Goal: Task Accomplishment & Management: Manage account settings

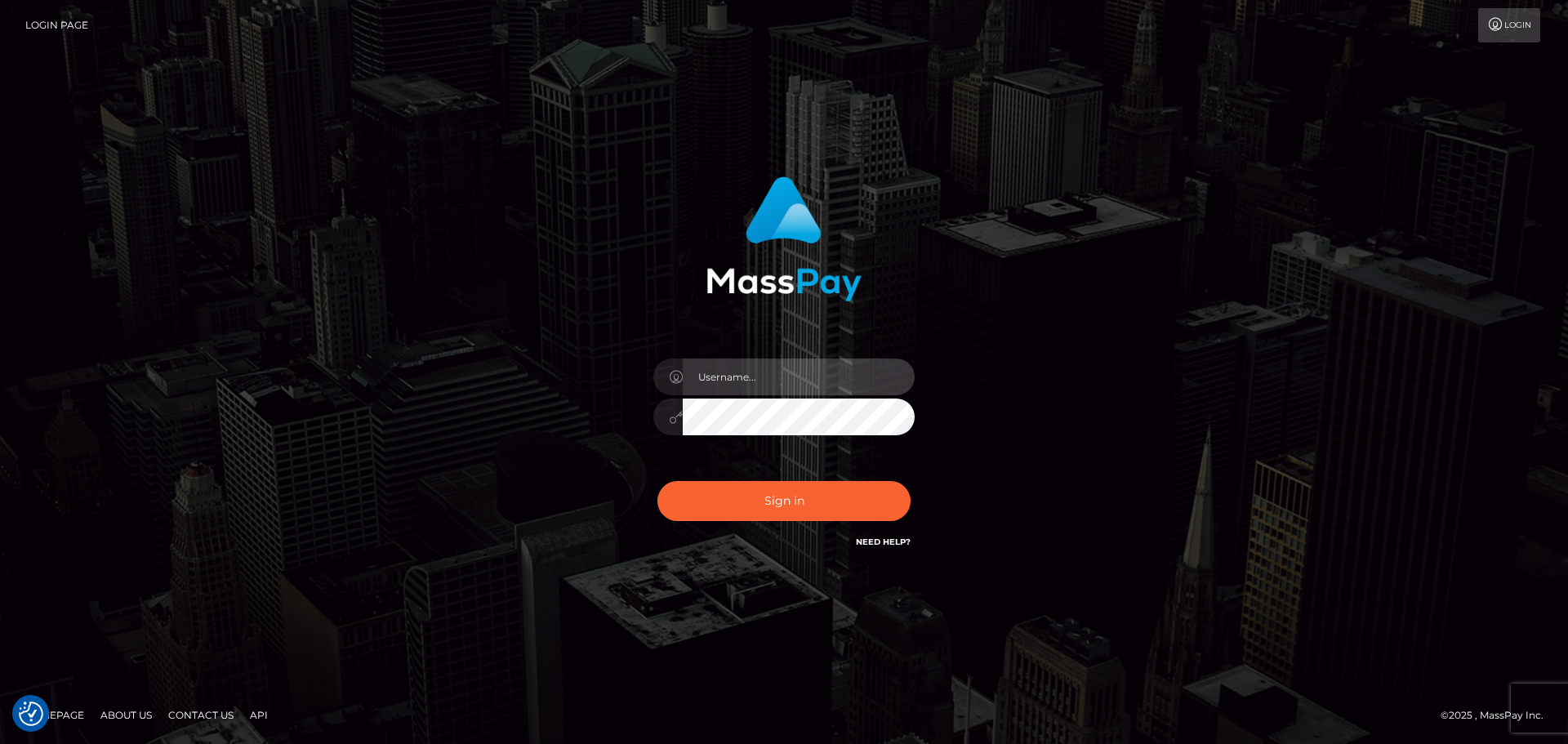
click at [715, 377] on input "text" at bounding box center [799, 377] width 232 height 37
type input "[EMAIL_ADDRESS][DOMAIN_NAME]"
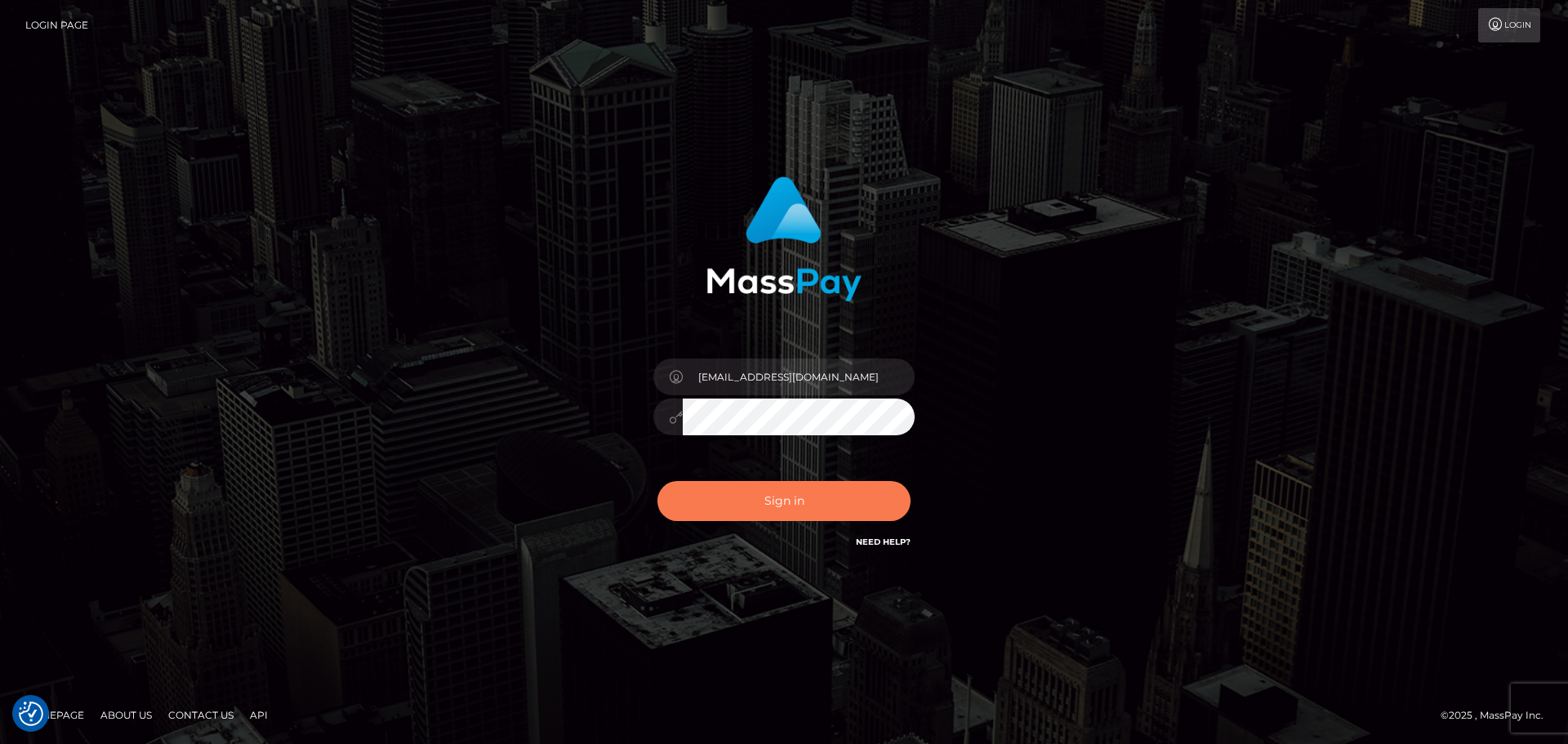
click at [759, 502] on button "Sign in" at bounding box center [784, 501] width 253 height 40
